Goal: Information Seeking & Learning: Compare options

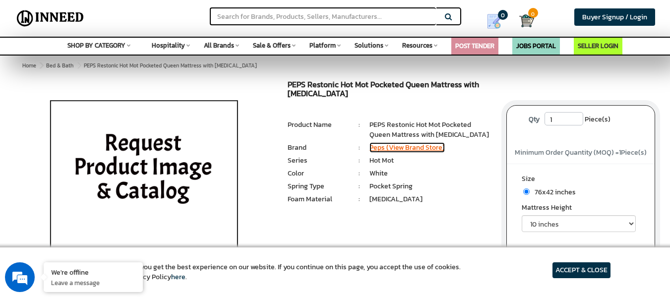
click at [422, 146] on link "Peps (View Brand Store)" at bounding box center [407, 147] width 75 height 10
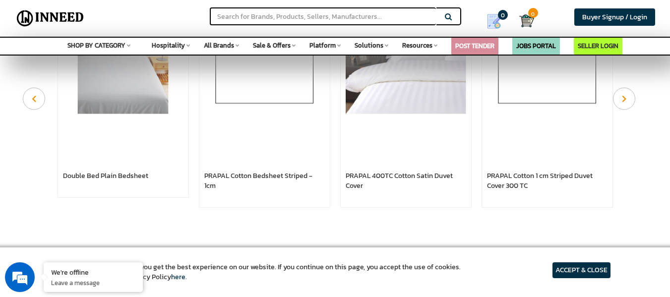
scroll to position [595, 0]
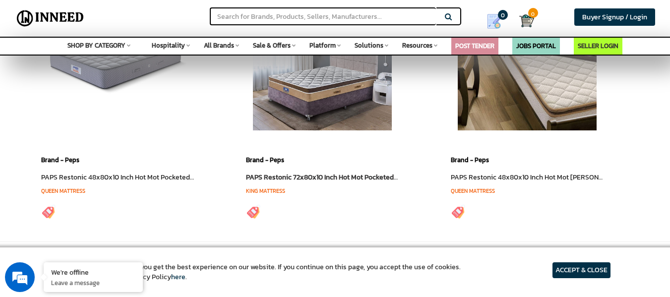
scroll to position [198, 0]
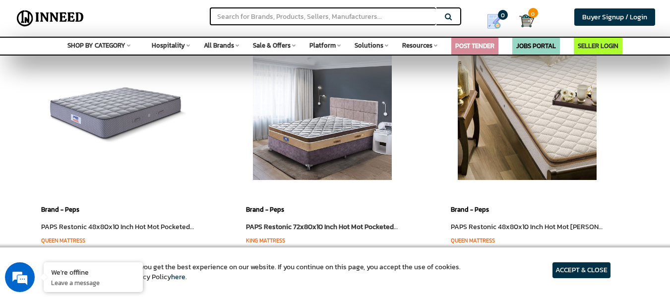
click at [337, 134] on img at bounding box center [322, 110] width 139 height 139
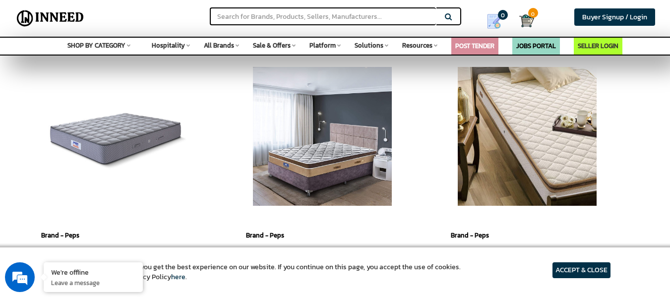
scroll to position [149, 0]
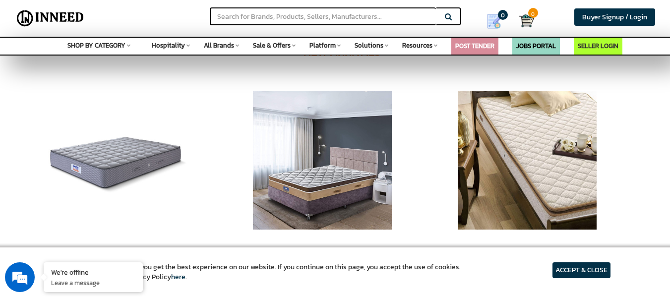
click at [83, 166] on img at bounding box center [117, 160] width 139 height 139
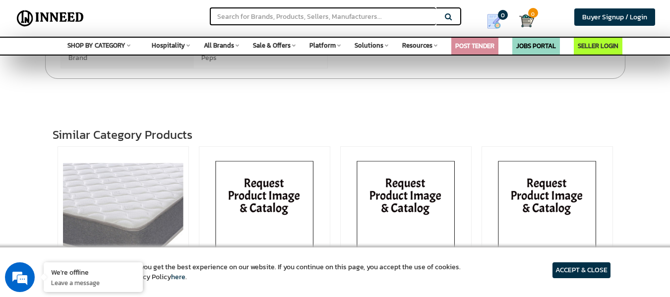
scroll to position [447, 0]
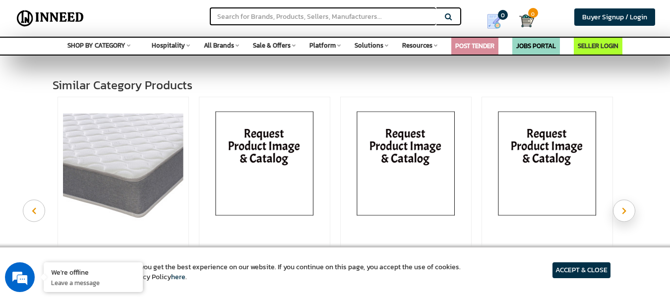
click at [623, 209] on icon "Next" at bounding box center [624, 210] width 4 height 7
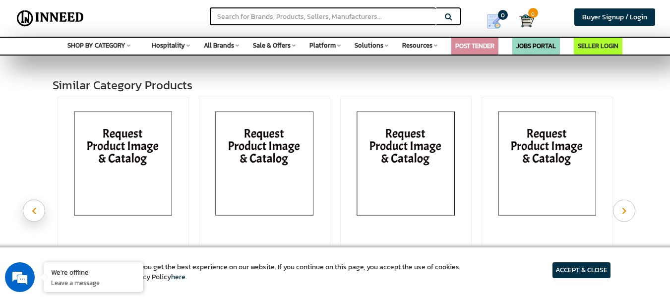
click at [39, 211] on button "Previous" at bounding box center [34, 211] width 22 height 22
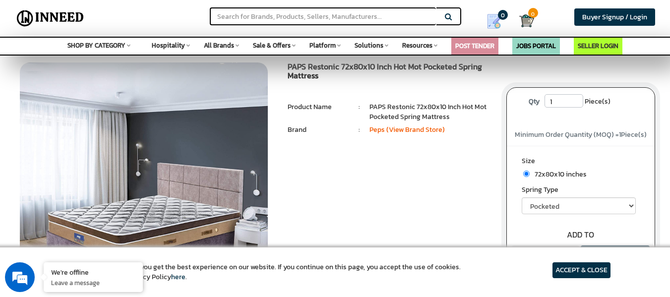
scroll to position [0, 0]
